Goal: Information Seeking & Learning: Learn about a topic

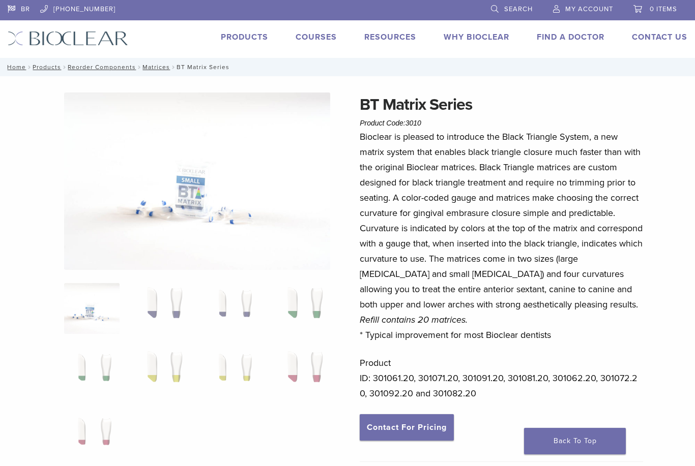
click at [252, 38] on link "Products" at bounding box center [244, 37] width 47 height 10
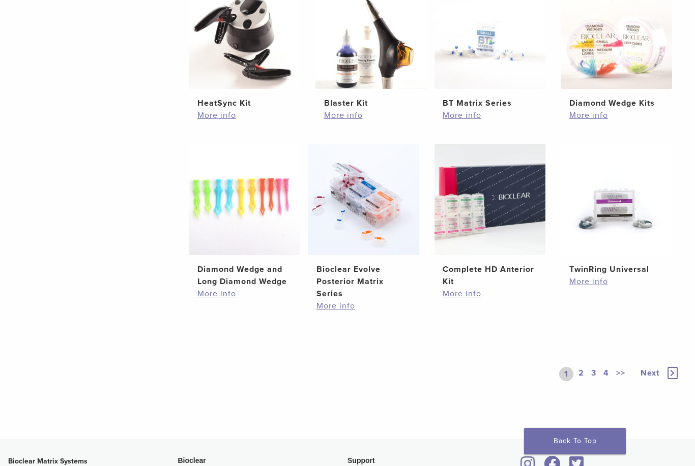
scroll to position [617, 0]
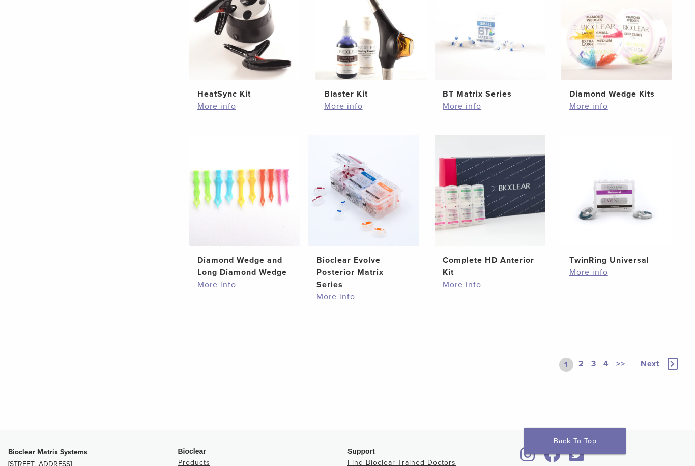
click at [580, 372] on link "2" at bounding box center [581, 365] width 10 height 14
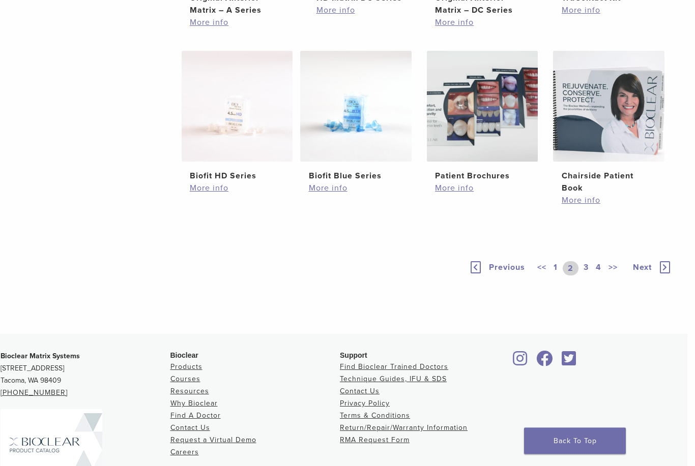
scroll to position [602, 8]
click at [587, 276] on link "3" at bounding box center [585, 268] width 9 height 14
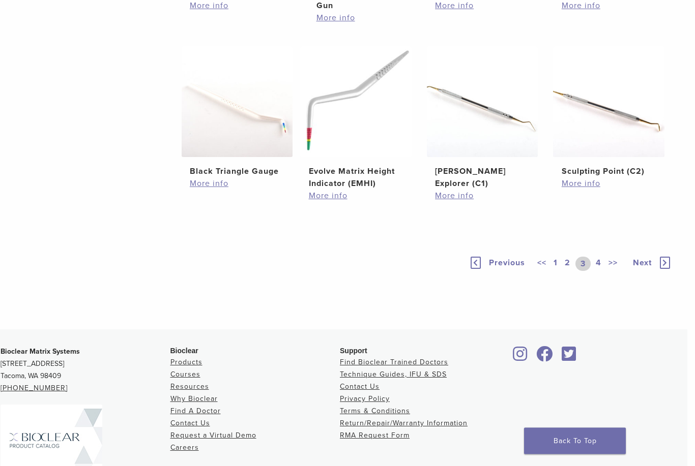
scroll to position [610, 8]
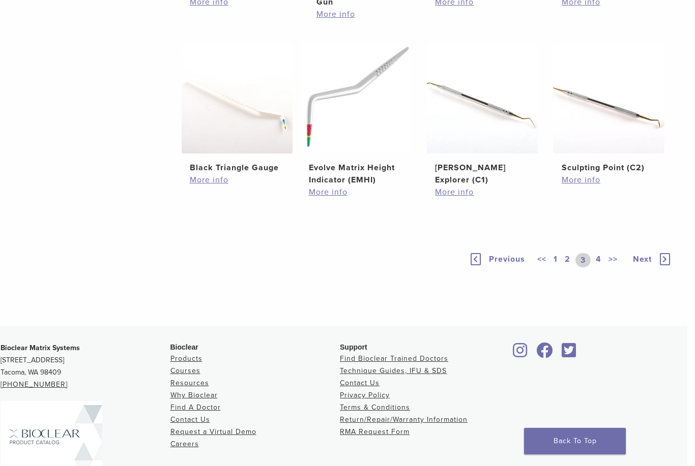
click at [596, 268] on link "4" at bounding box center [599, 260] width 10 height 14
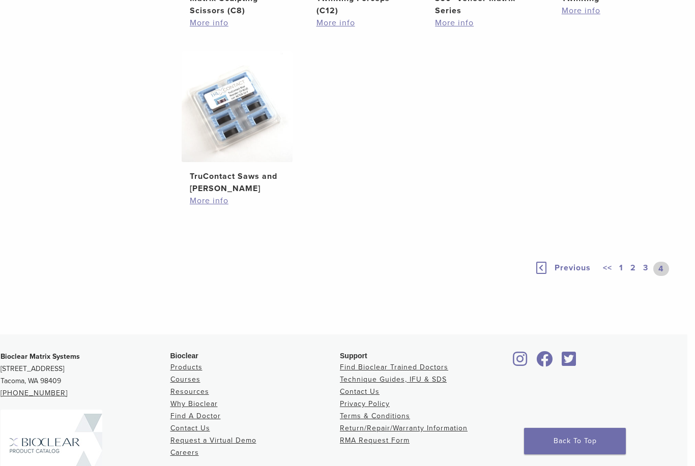
scroll to position [602, 6]
click at [621, 276] on link "1" at bounding box center [623, 269] width 8 height 14
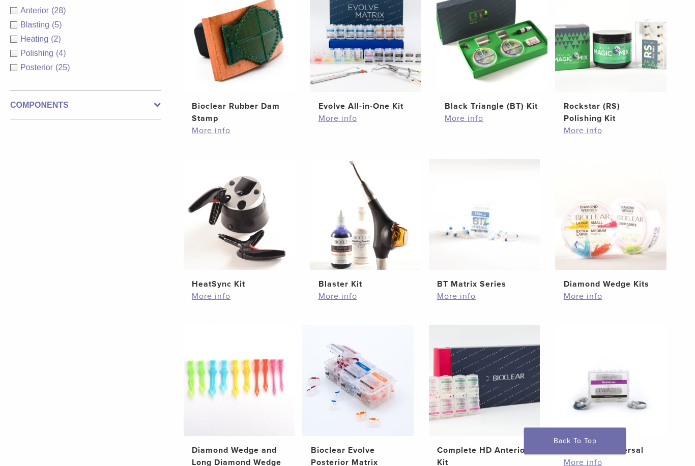
scroll to position [427, 6]
click at [393, 54] on img at bounding box center [365, 36] width 111 height 111
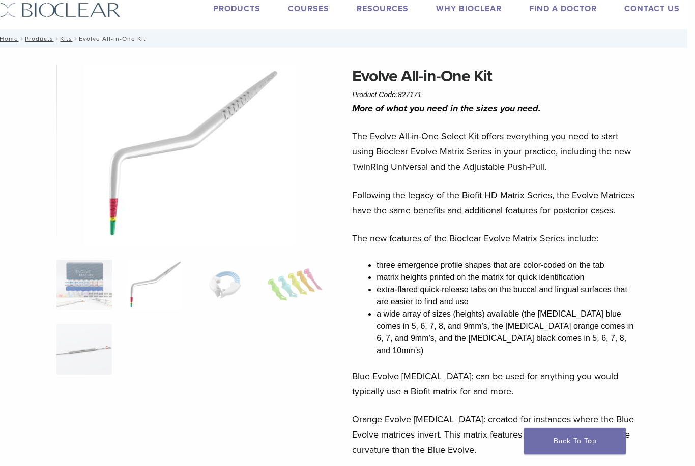
scroll to position [0, 8]
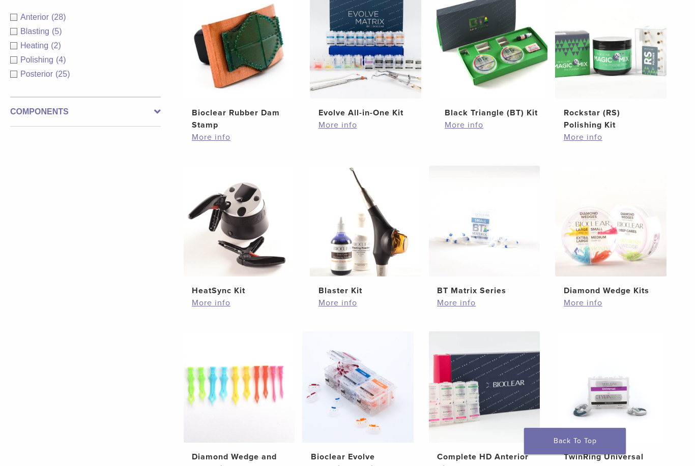
scroll to position [419, 6]
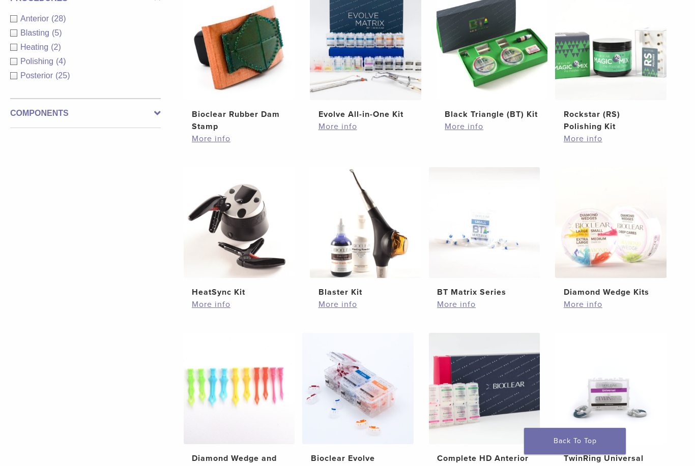
click at [507, 215] on img at bounding box center [484, 222] width 111 height 111
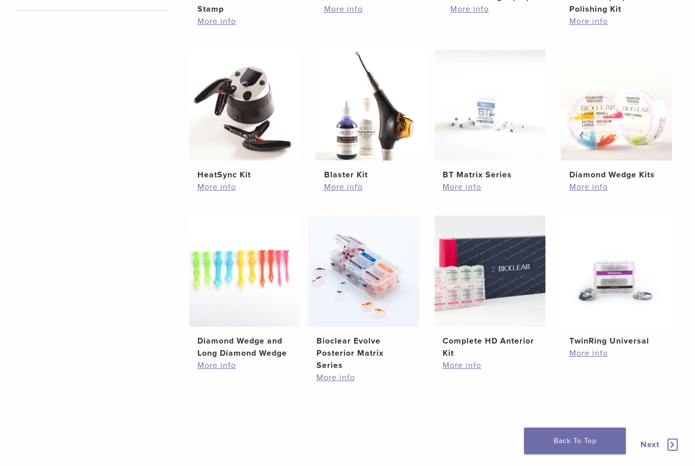
scroll to position [538, 0]
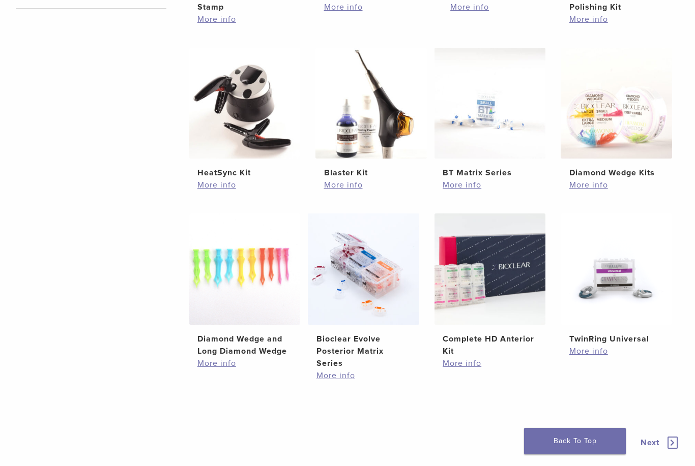
click at [509, 303] on img at bounding box center [489, 269] width 111 height 111
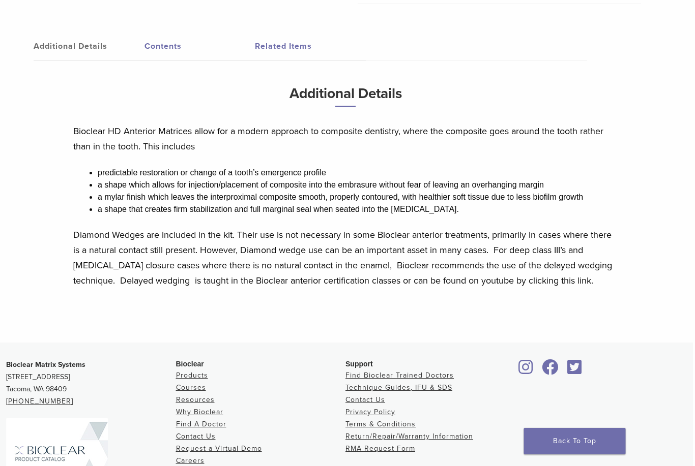
scroll to position [517, 2]
